Goal: Transaction & Acquisition: Purchase product/service

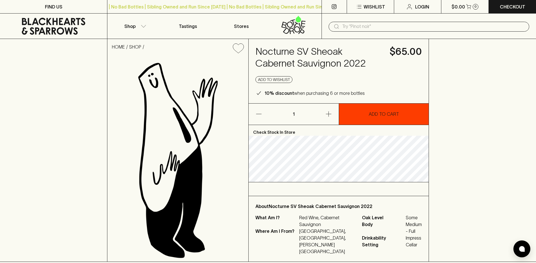
click at [366, 110] on button "ADD TO CART" at bounding box center [384, 114] width 90 height 21
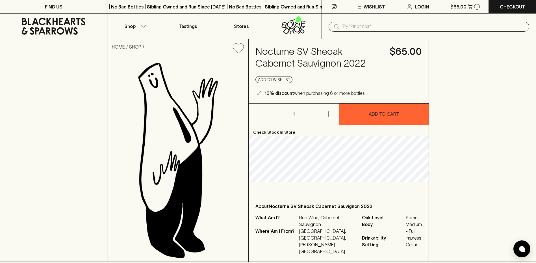
click at [328, 114] on icon "button" at bounding box center [328, 114] width 7 height 7
click at [258, 117] on icon "button" at bounding box center [259, 114] width 7 height 7
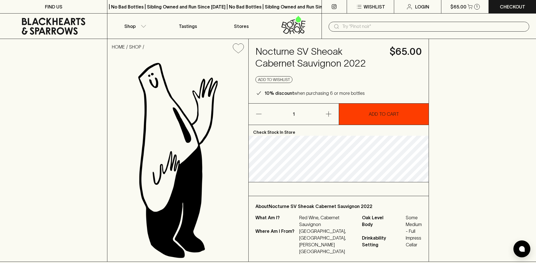
click at [401, 111] on button "ADD TO CART" at bounding box center [384, 114] width 90 height 21
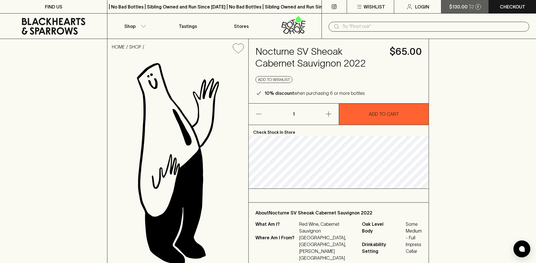
click at [460, 8] on p "$130.00" at bounding box center [458, 6] width 18 height 7
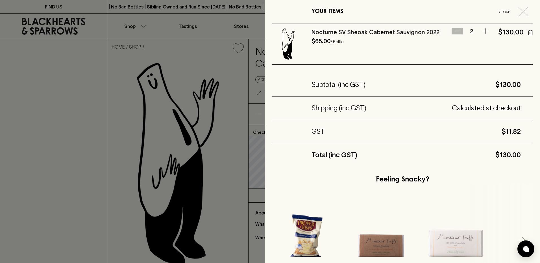
click at [455, 31] on icon "button" at bounding box center [457, 31] width 7 height 7
